Goal: Information Seeking & Learning: Learn about a topic

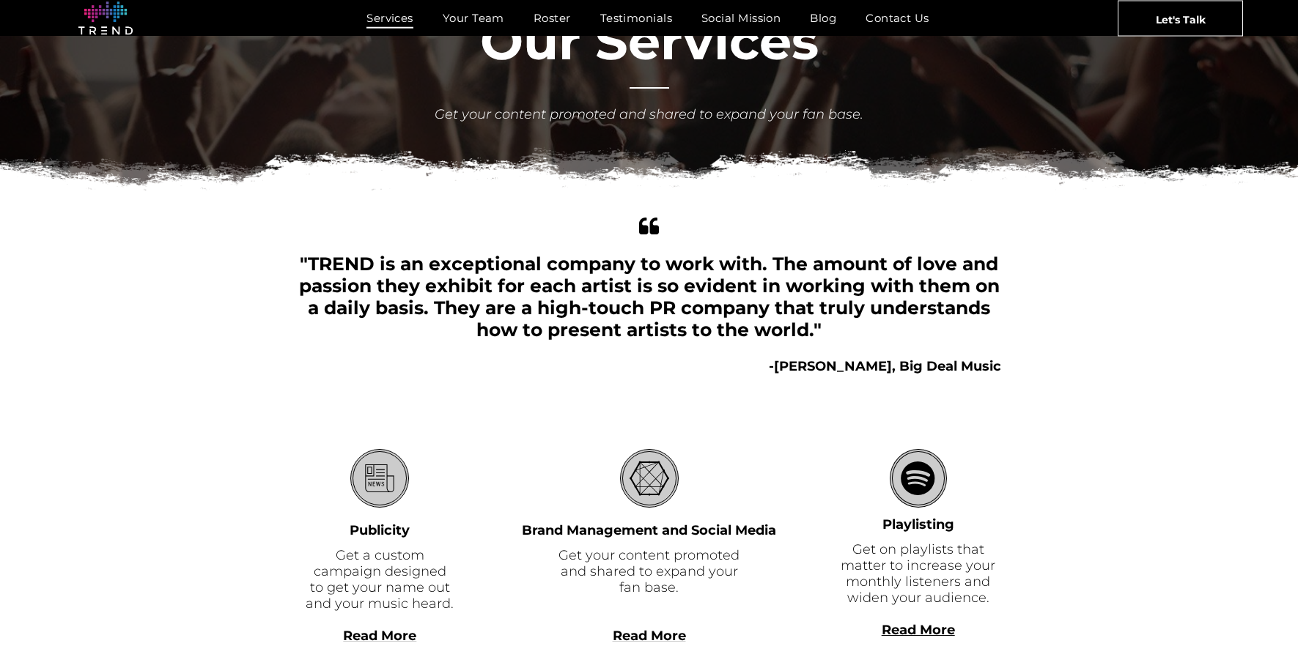
scroll to position [146, 0]
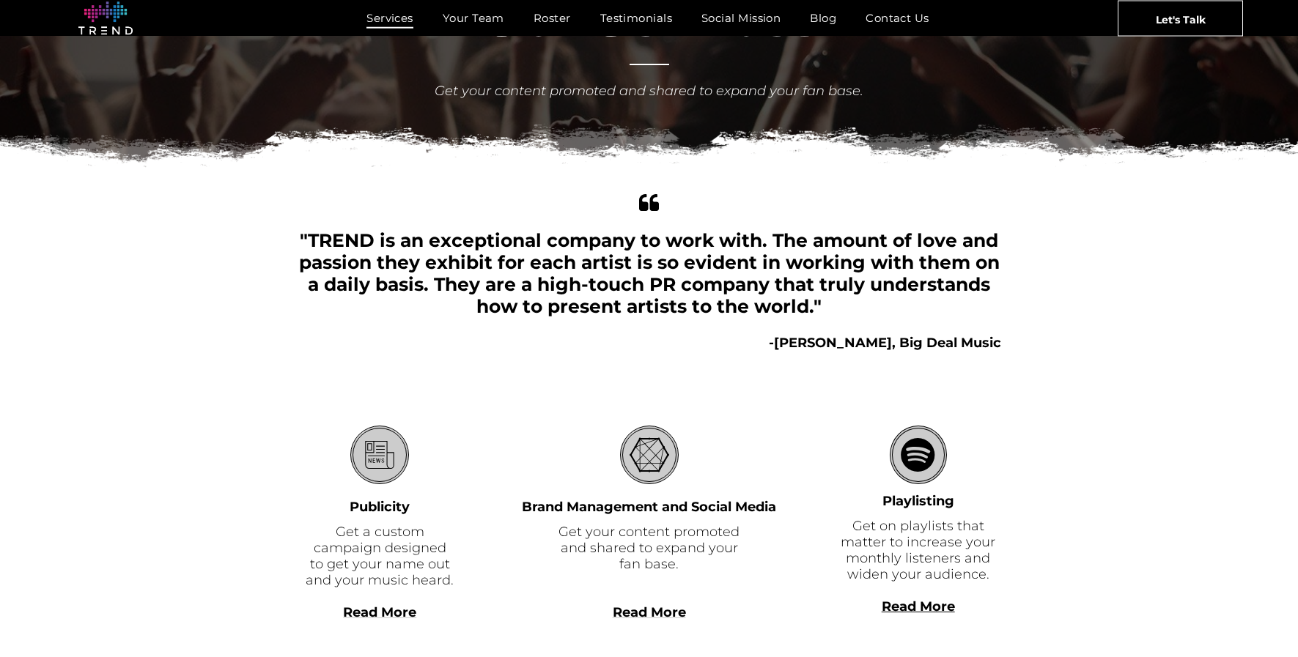
click at [932, 483] on div "Services" at bounding box center [917, 455] width 57 height 59
click at [928, 475] on icon "Services" at bounding box center [917, 455] width 39 height 53
click at [920, 605] on b "Read More" at bounding box center [917, 607] width 73 height 16
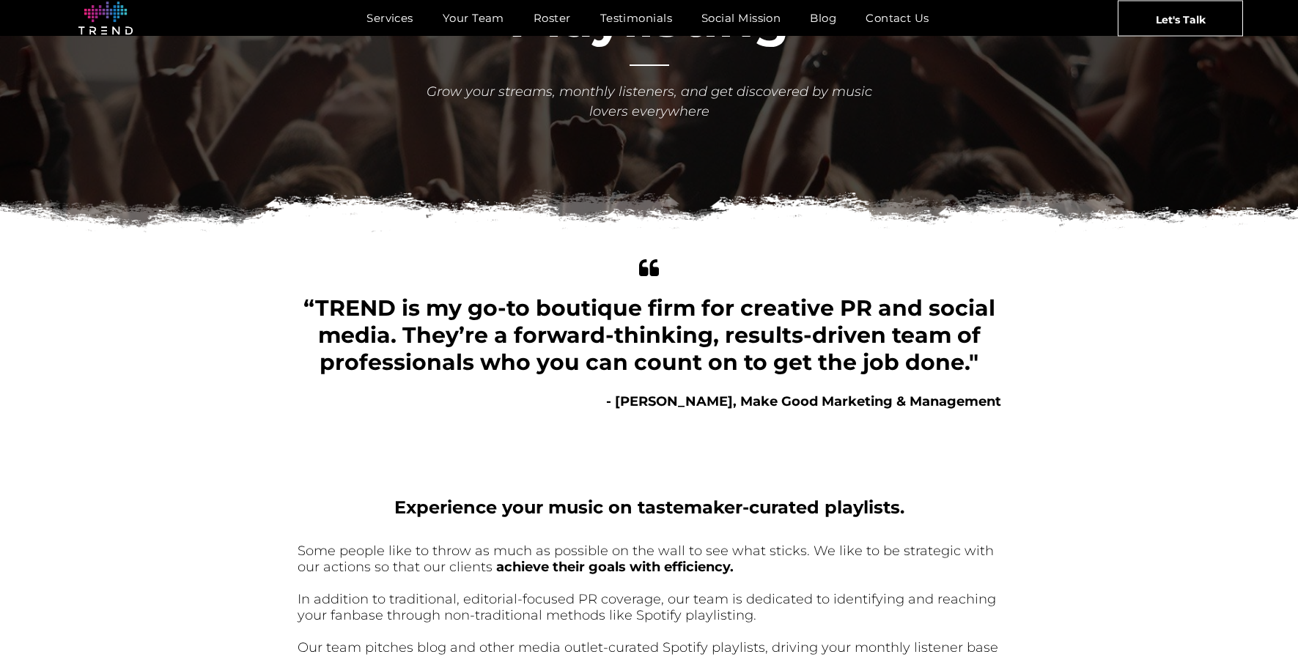
scroll to position [142, 0]
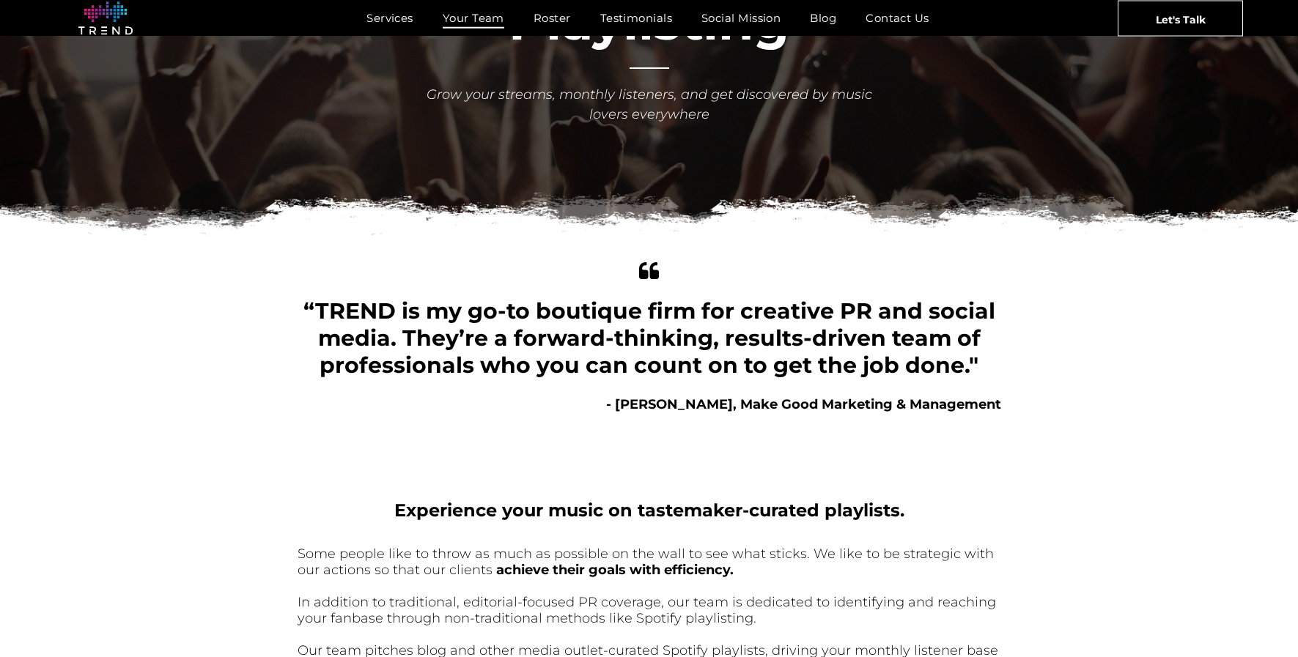
click at [486, 19] on span "Your Team" at bounding box center [474, 17] width 62 height 21
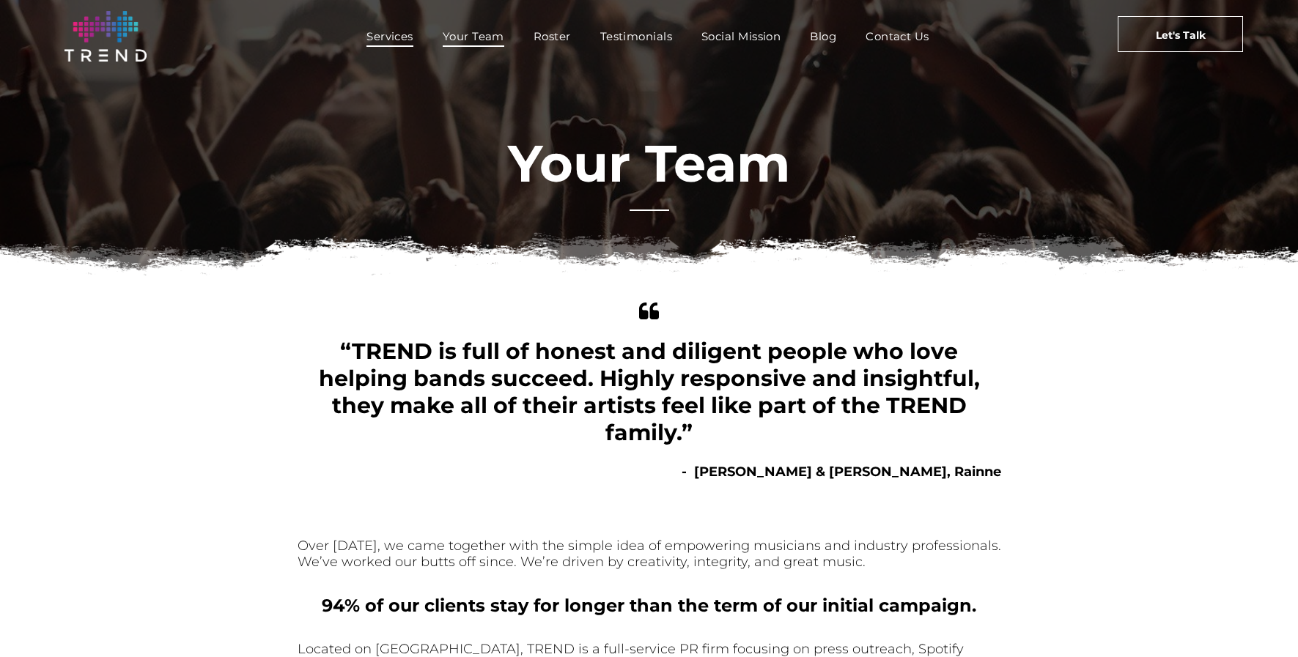
click at [377, 31] on span "Services" at bounding box center [389, 36] width 47 height 21
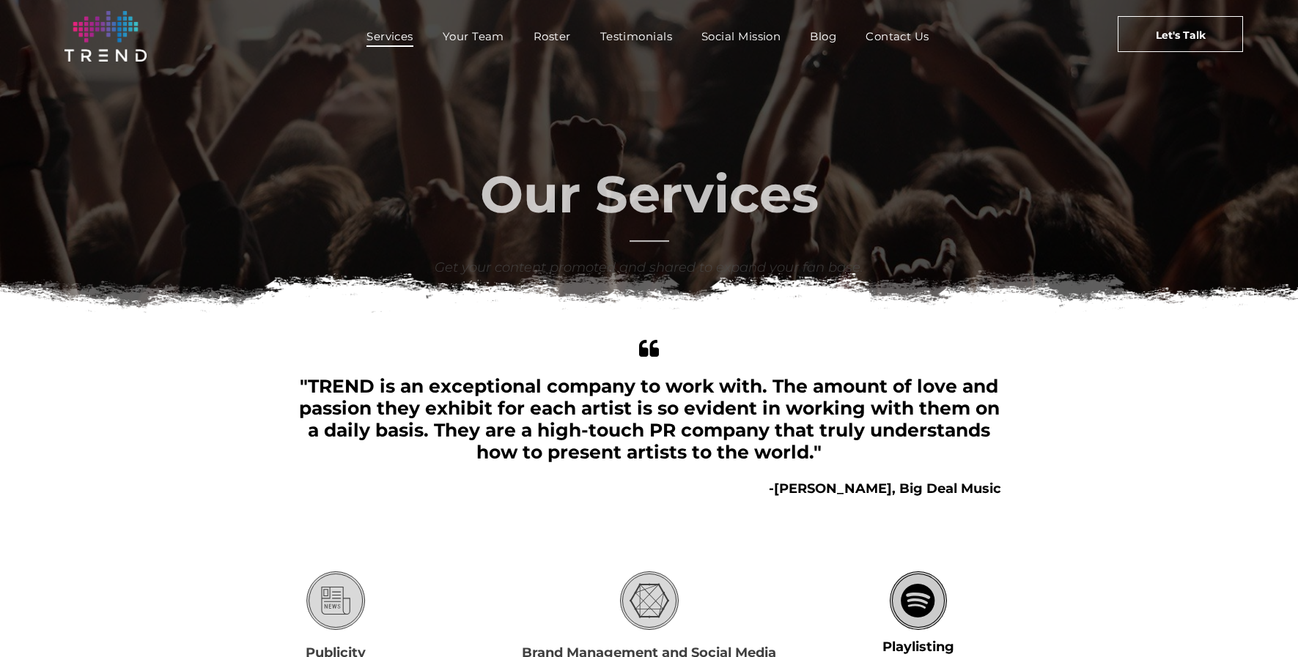
scroll to position [347, 0]
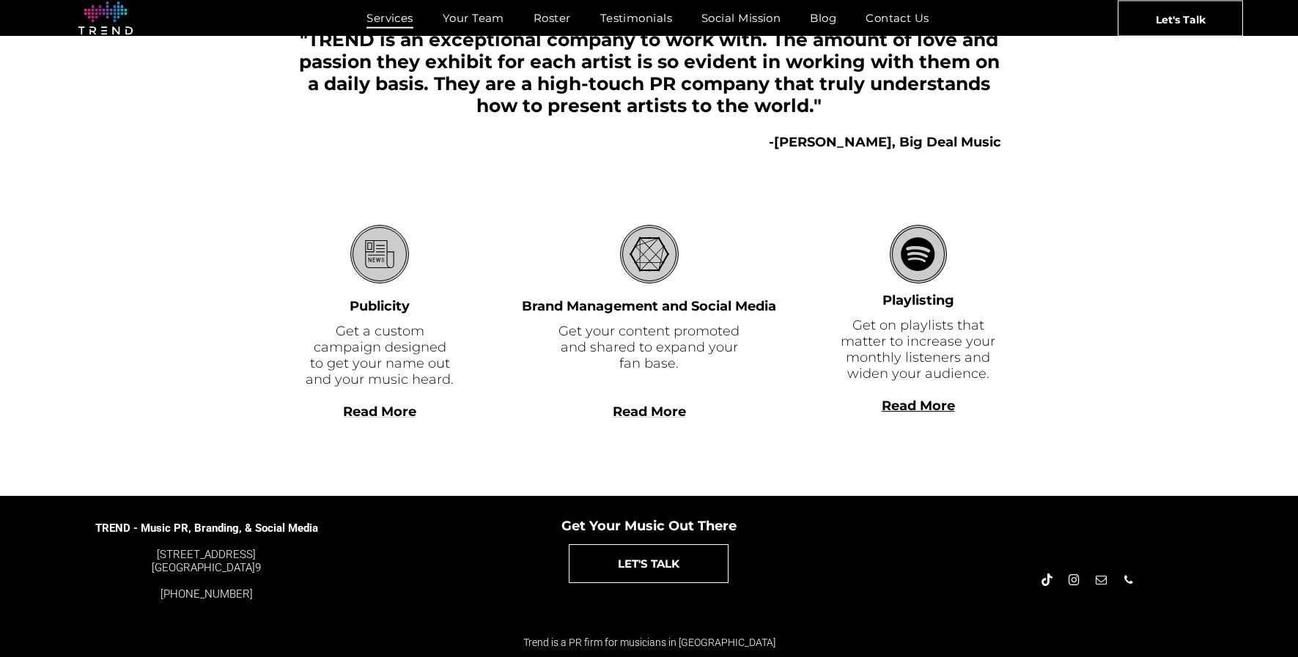
click at [371, 417] on span "Read More" at bounding box center [379, 412] width 73 height 16
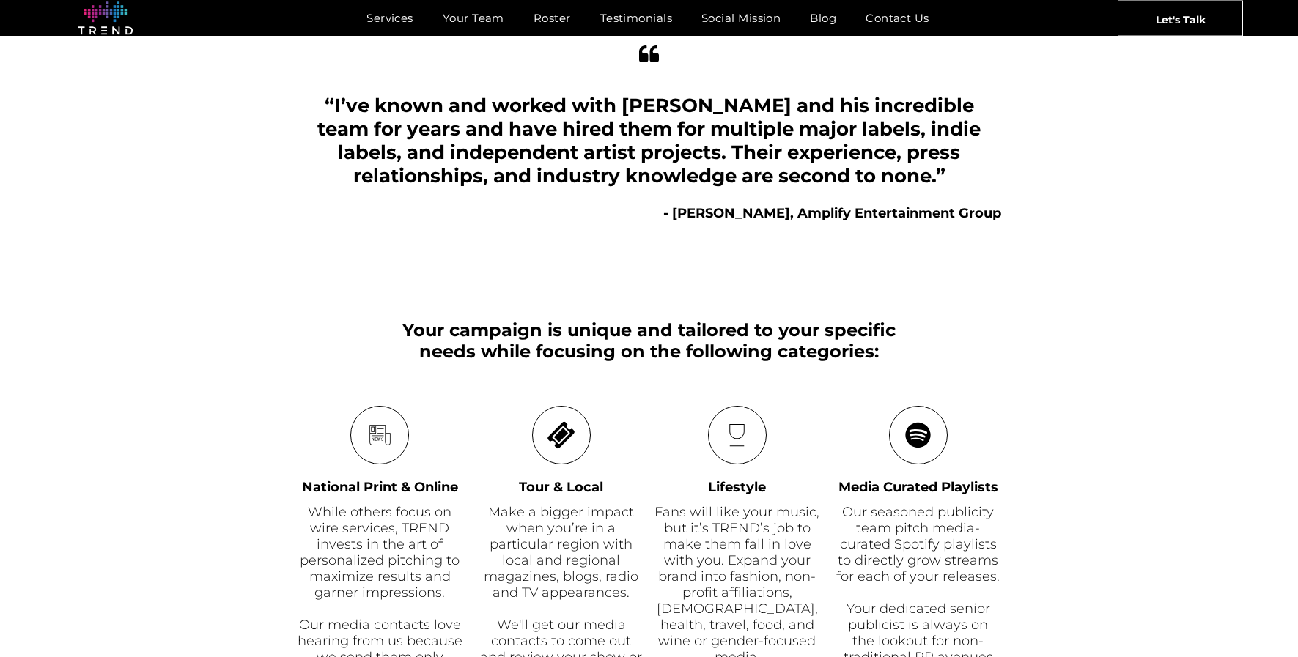
scroll to position [746, 0]
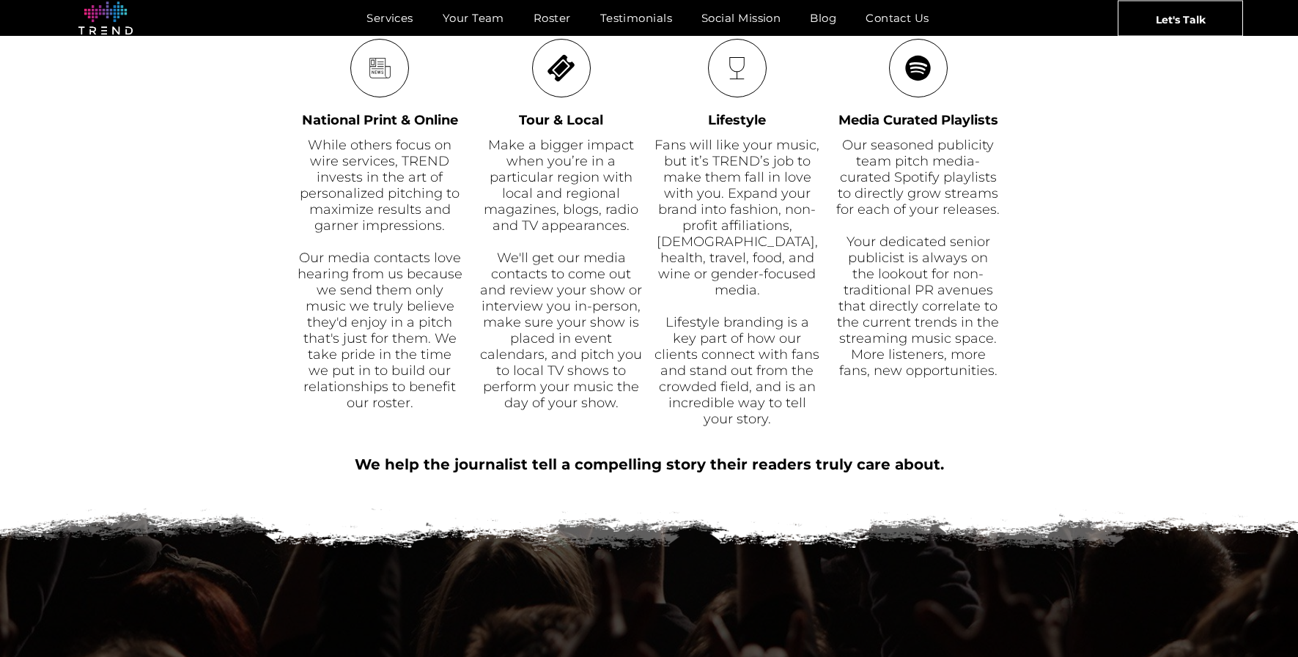
click at [373, 90] on icon "News" at bounding box center [380, 68] width 29 height 57
